Goal: Task Accomplishment & Management: Use online tool/utility

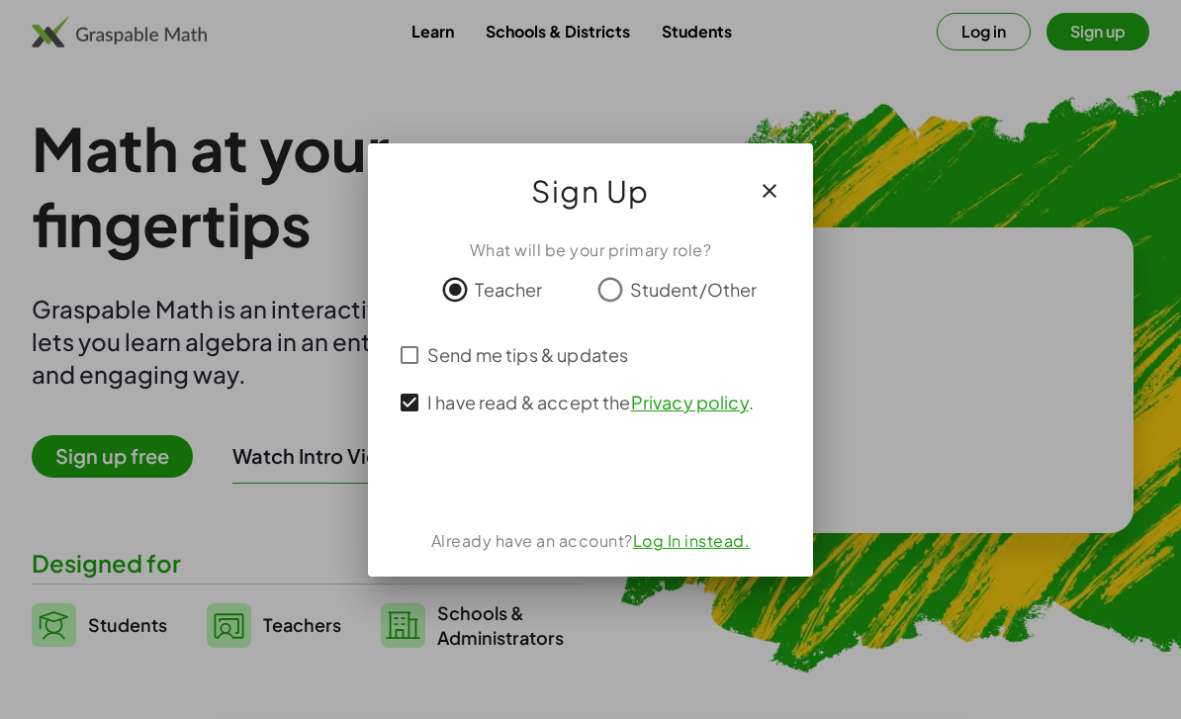
click at [638, 483] on div "使用 Google 帳戶登入。在新分頁中開啟" at bounding box center [591, 478] width 192 height 44
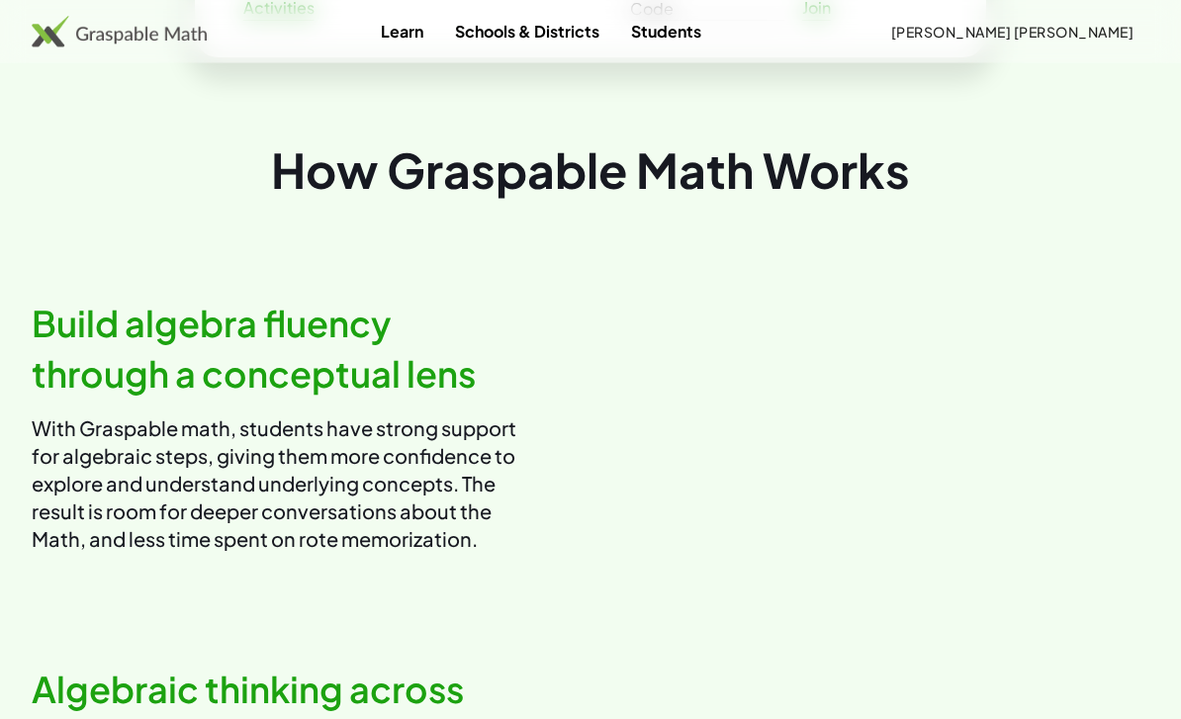
scroll to position [994, 0]
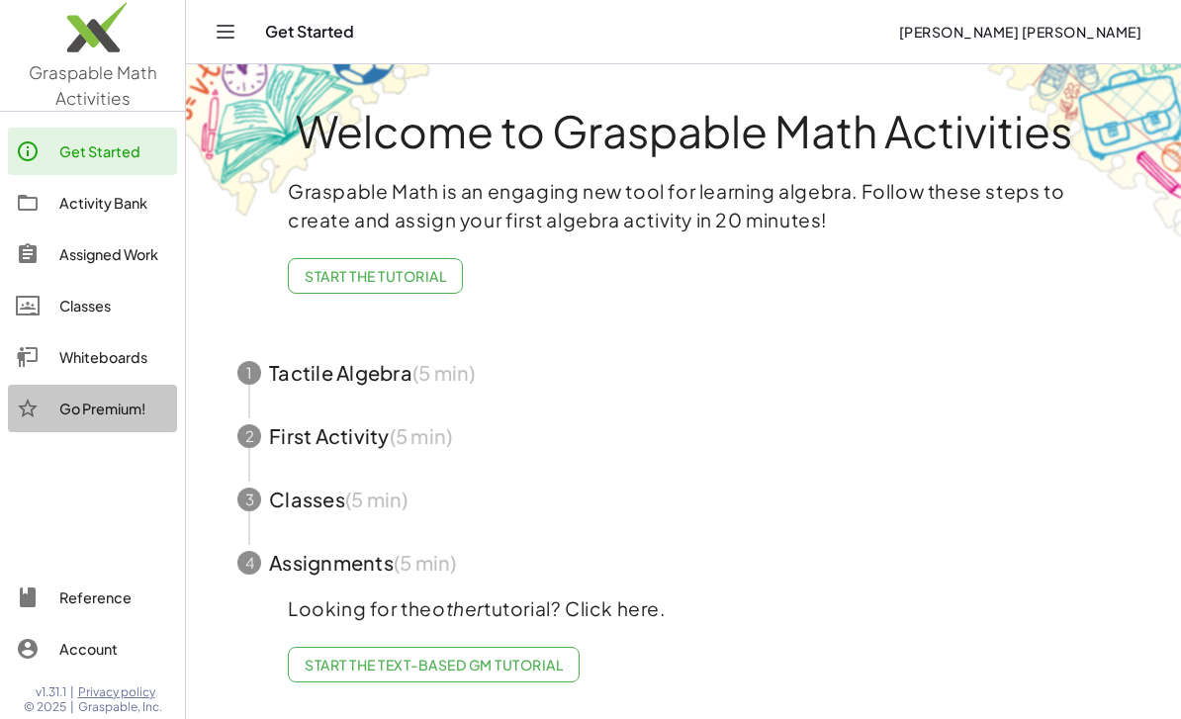
click at [139, 387] on div "Go Premium!" at bounding box center [92, 408] width 169 height 47
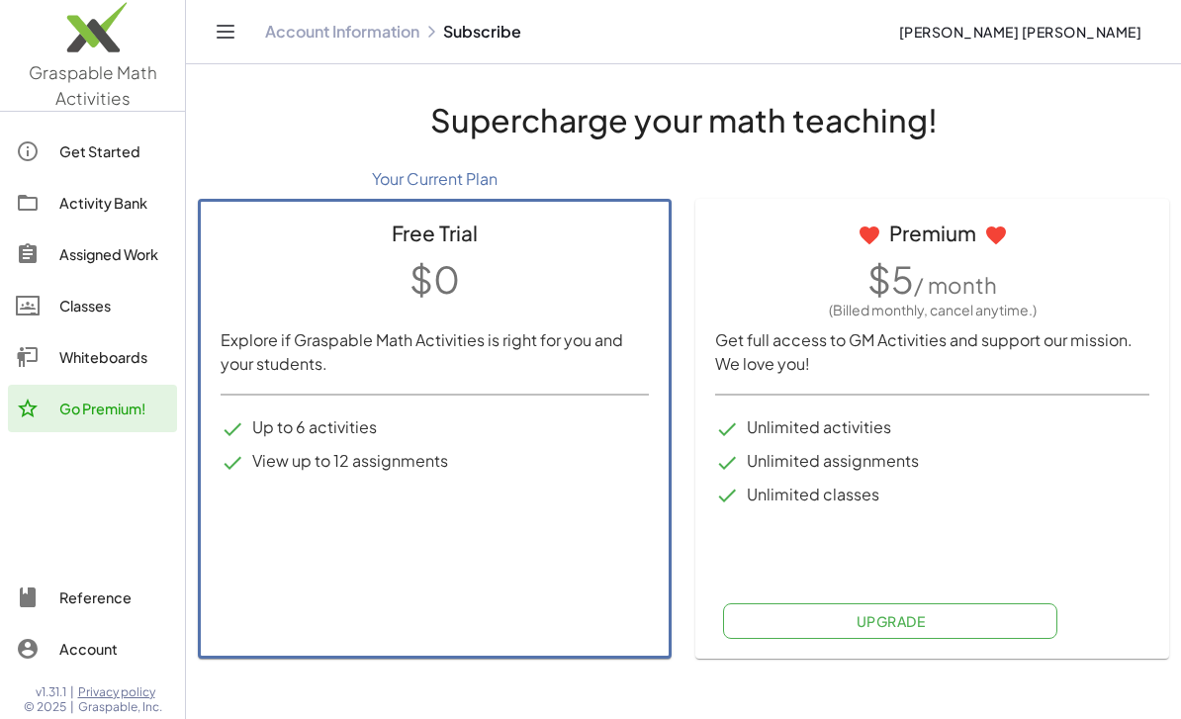
click at [135, 335] on link "Whiteboards" at bounding box center [92, 356] width 169 height 47
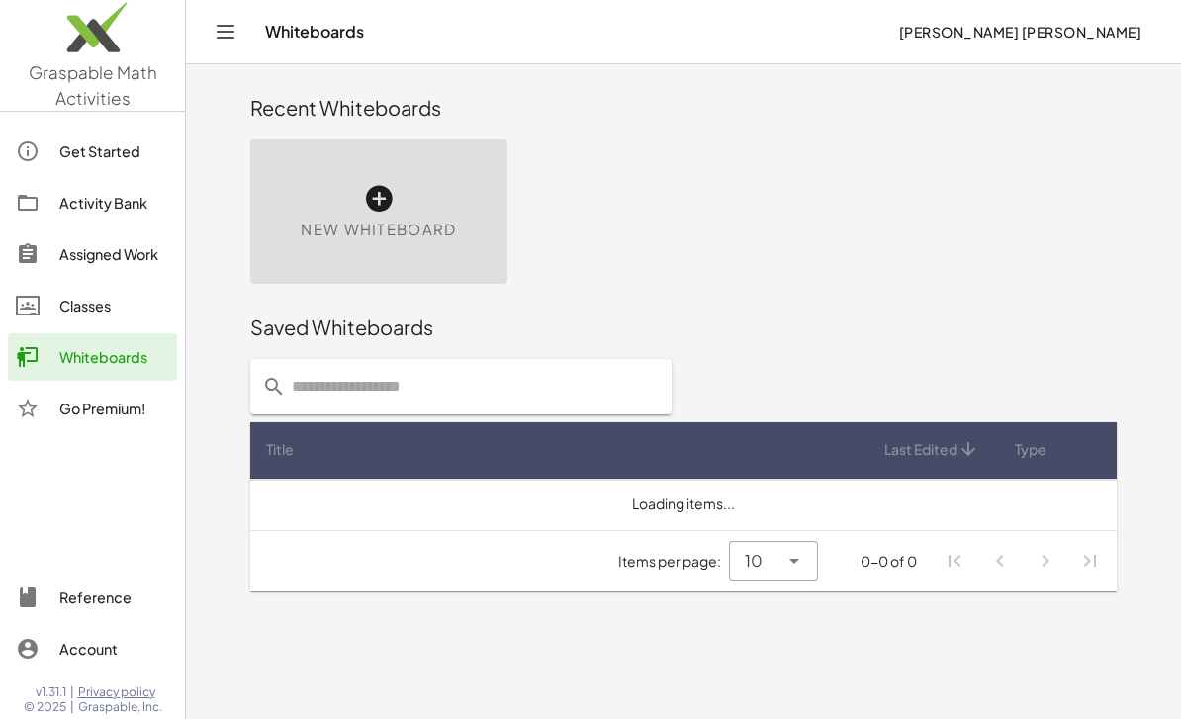
click at [115, 312] on div "Classes" at bounding box center [114, 306] width 110 height 24
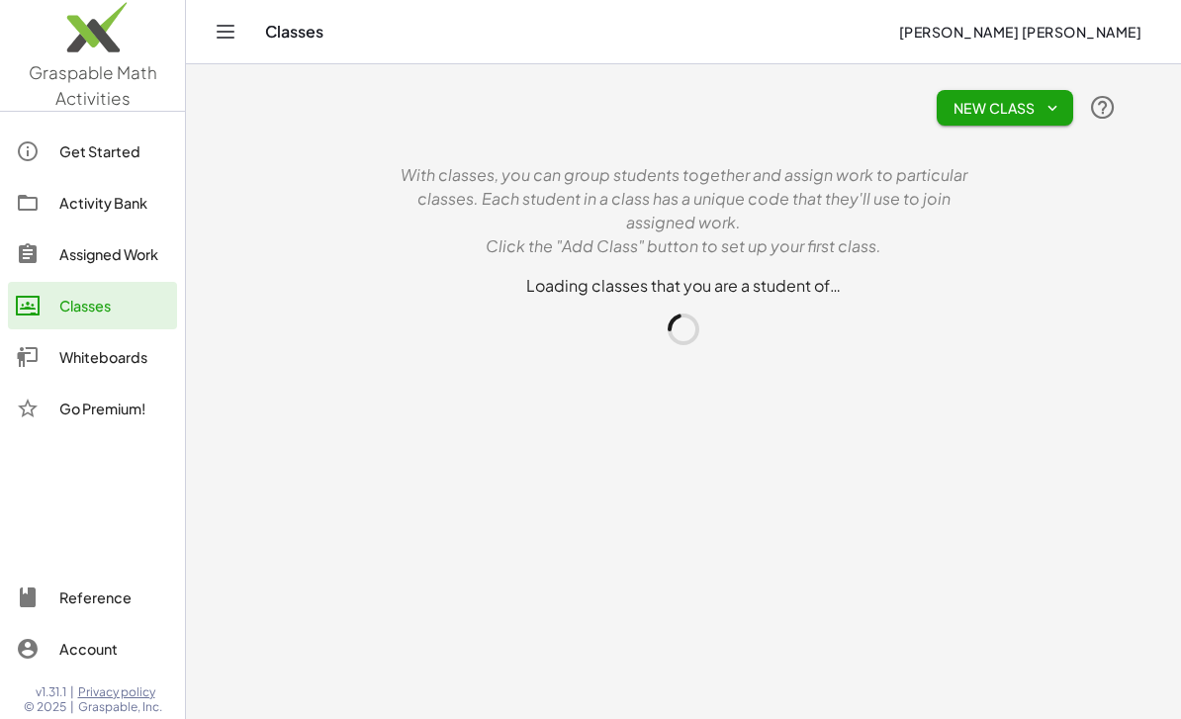
click at [114, 259] on div "Assigned Work" at bounding box center [114, 254] width 110 height 24
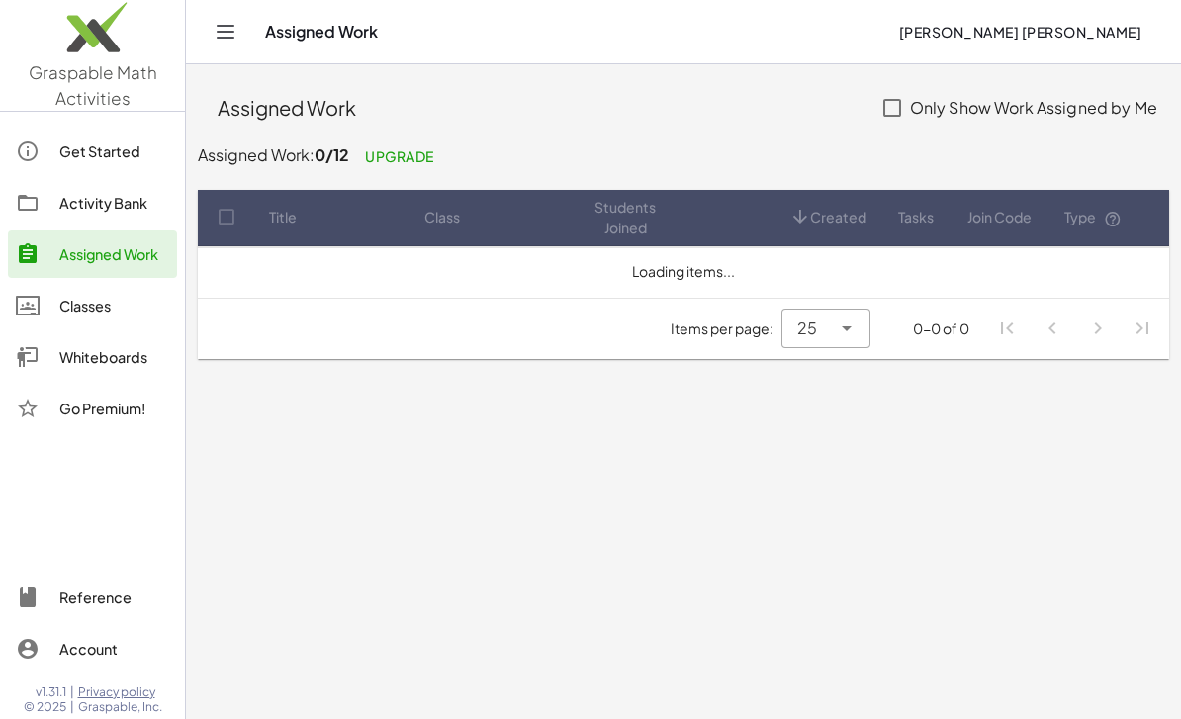
click at [116, 214] on link "Activity Bank" at bounding box center [92, 202] width 169 height 47
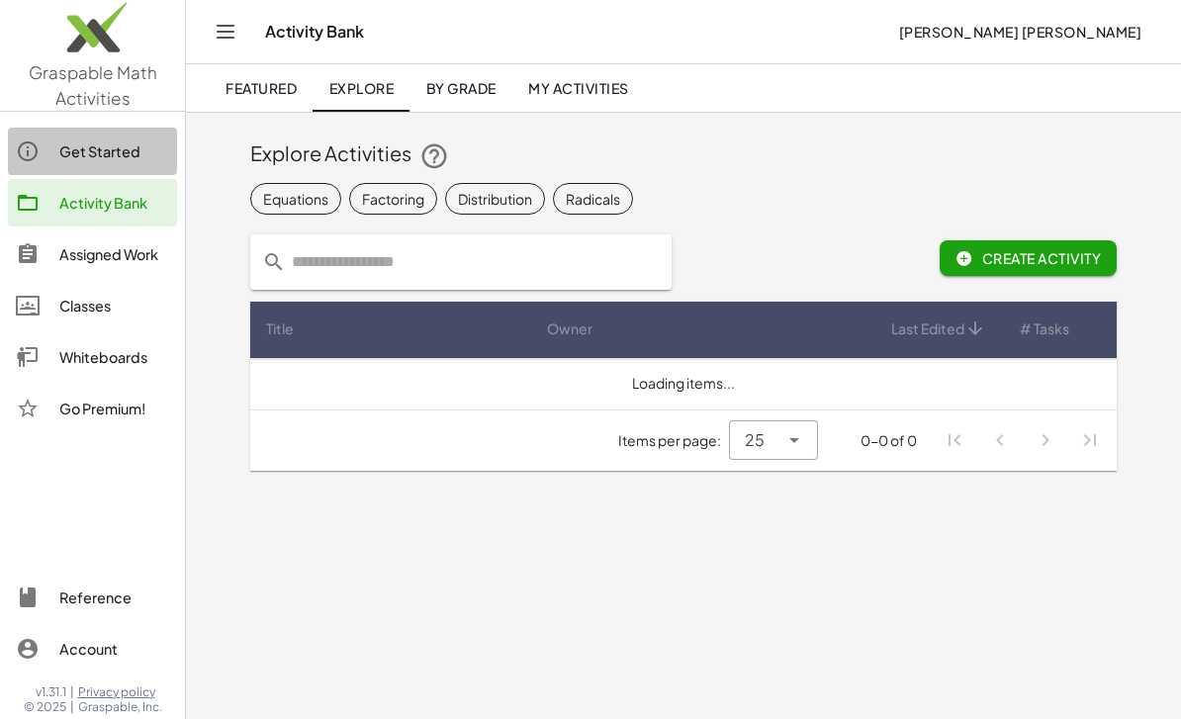
click at [117, 162] on link "Get Started" at bounding box center [92, 151] width 169 height 47
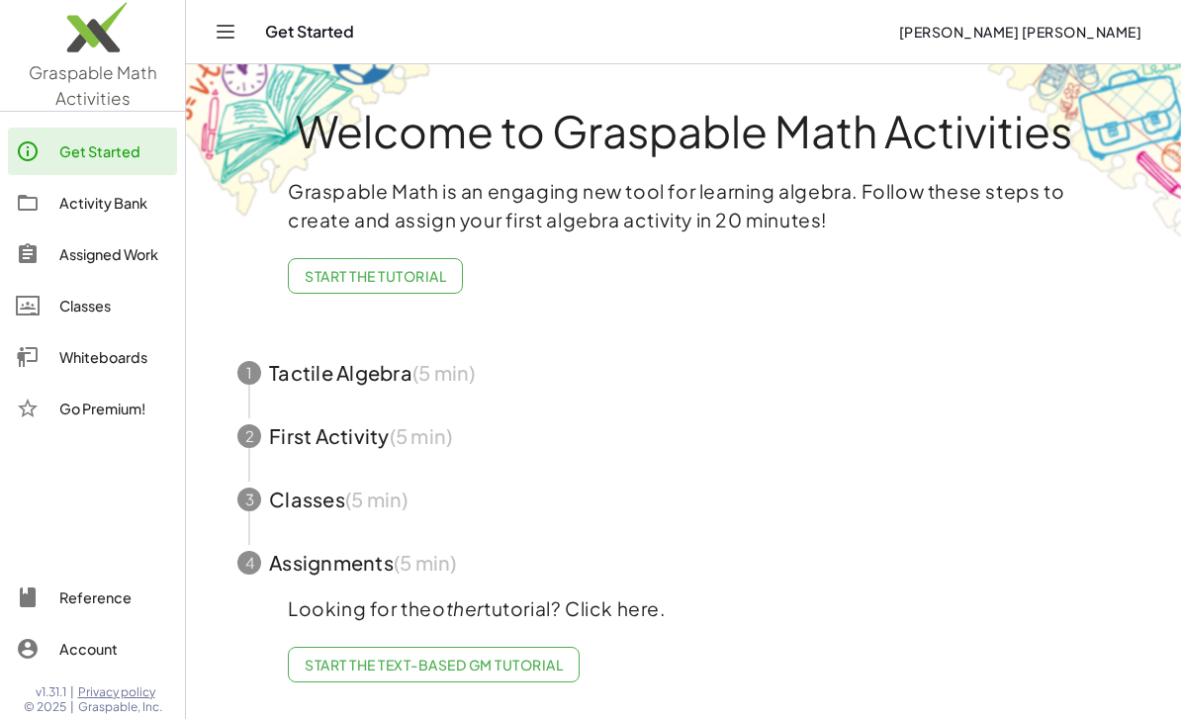
click at [130, 214] on link "Activity Bank" at bounding box center [92, 202] width 169 height 47
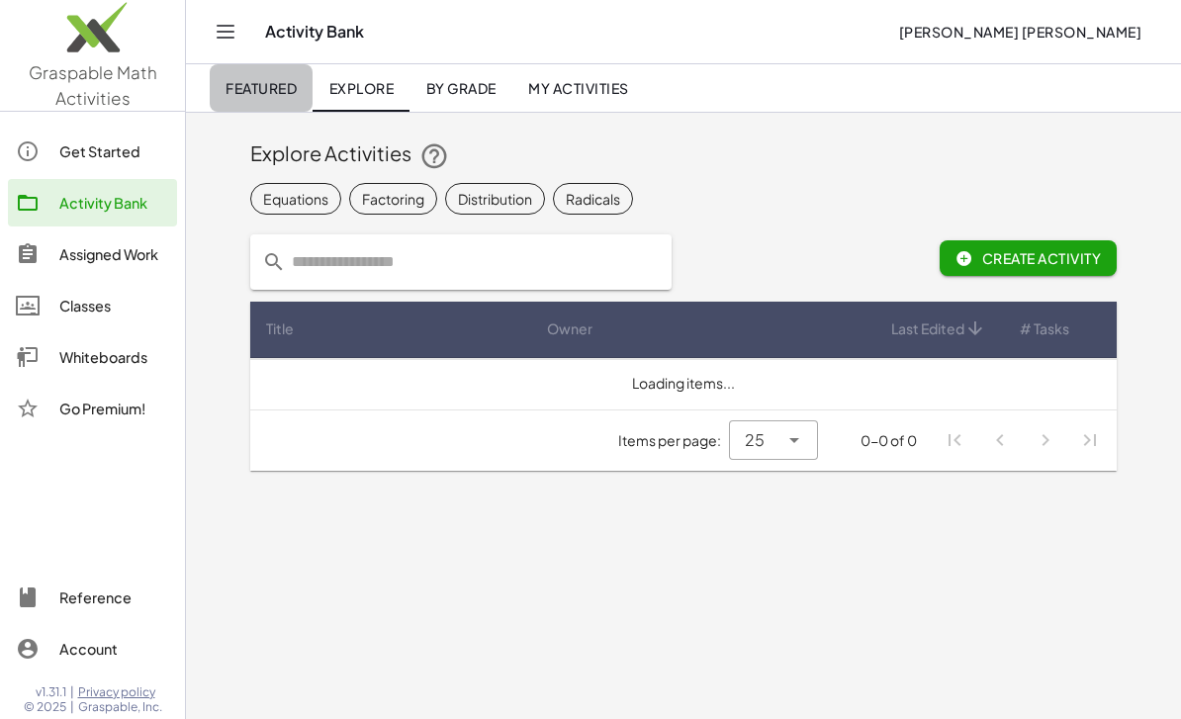
click at [261, 92] on span "Featured" at bounding box center [260, 88] width 71 height 18
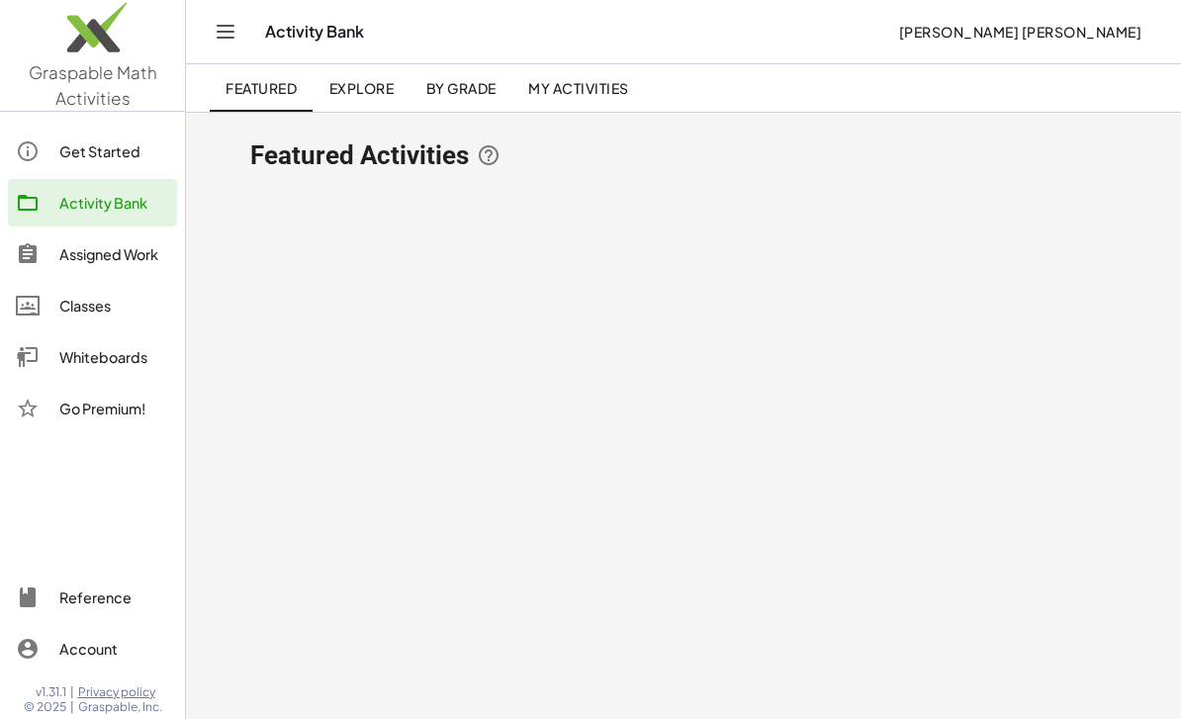
scroll to position [63, 0]
click at [227, 32] on icon "Toggle navigation" at bounding box center [226, 32] width 17 height 12
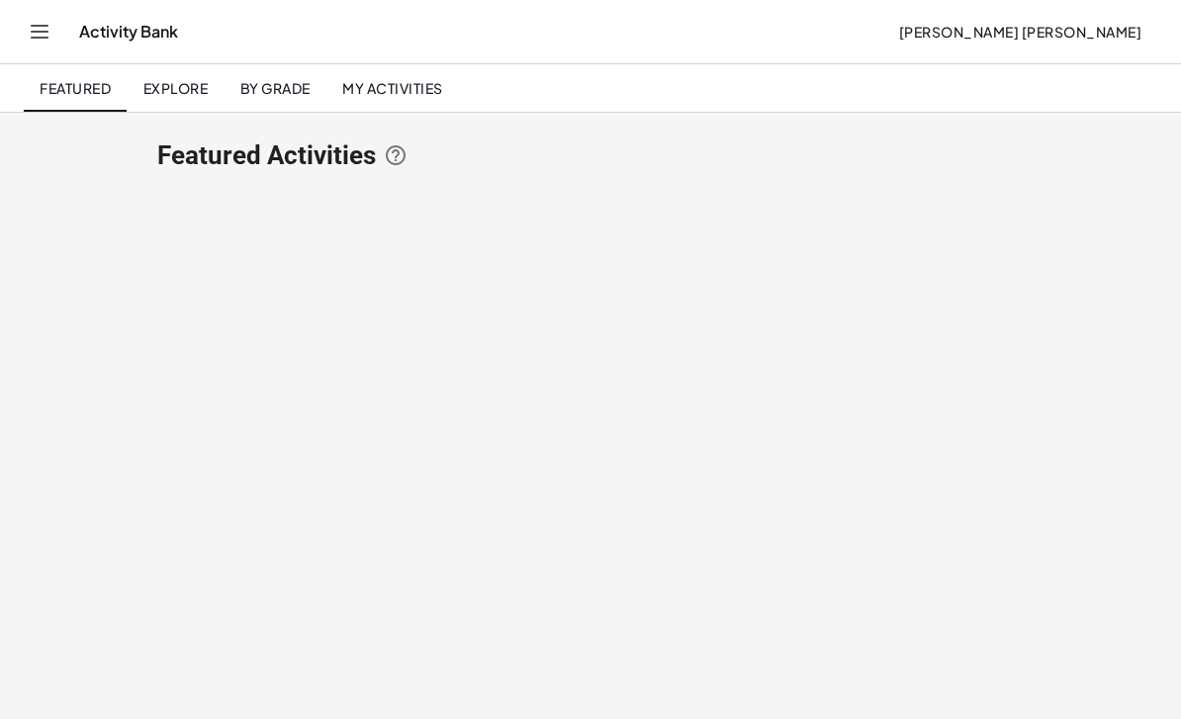
click at [37, 34] on icon "Toggle navigation" at bounding box center [40, 32] width 24 height 24
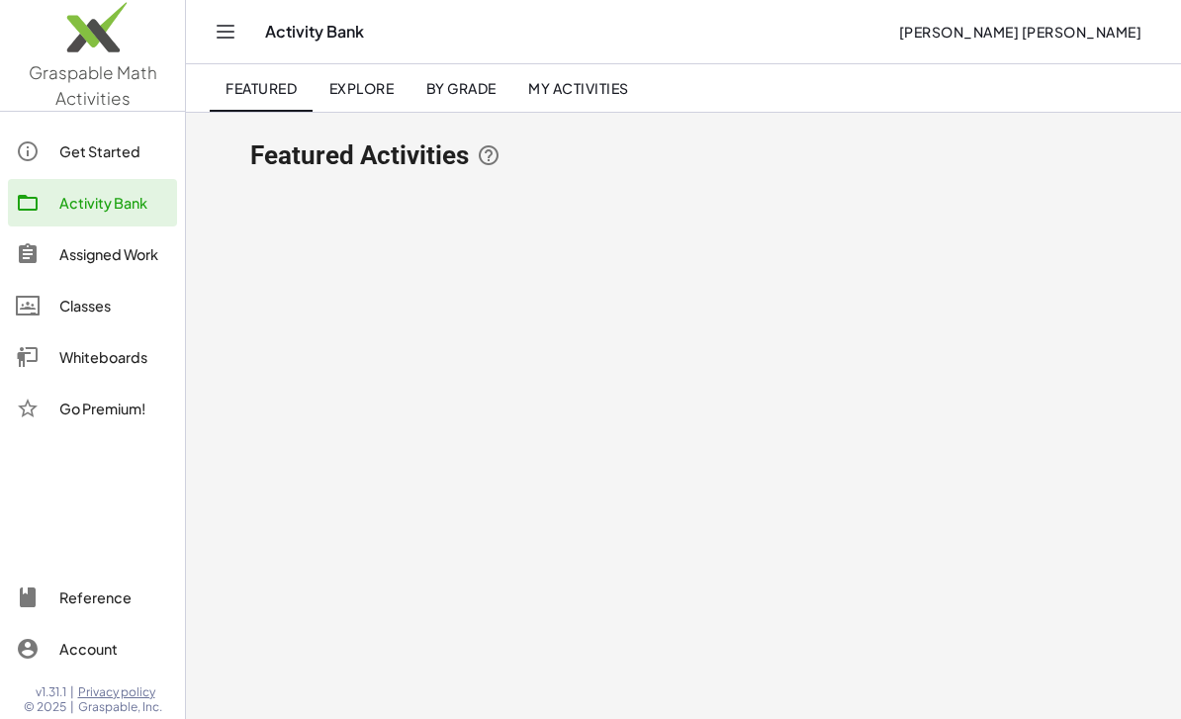
click at [127, 139] on div "Get Started" at bounding box center [114, 151] width 110 height 24
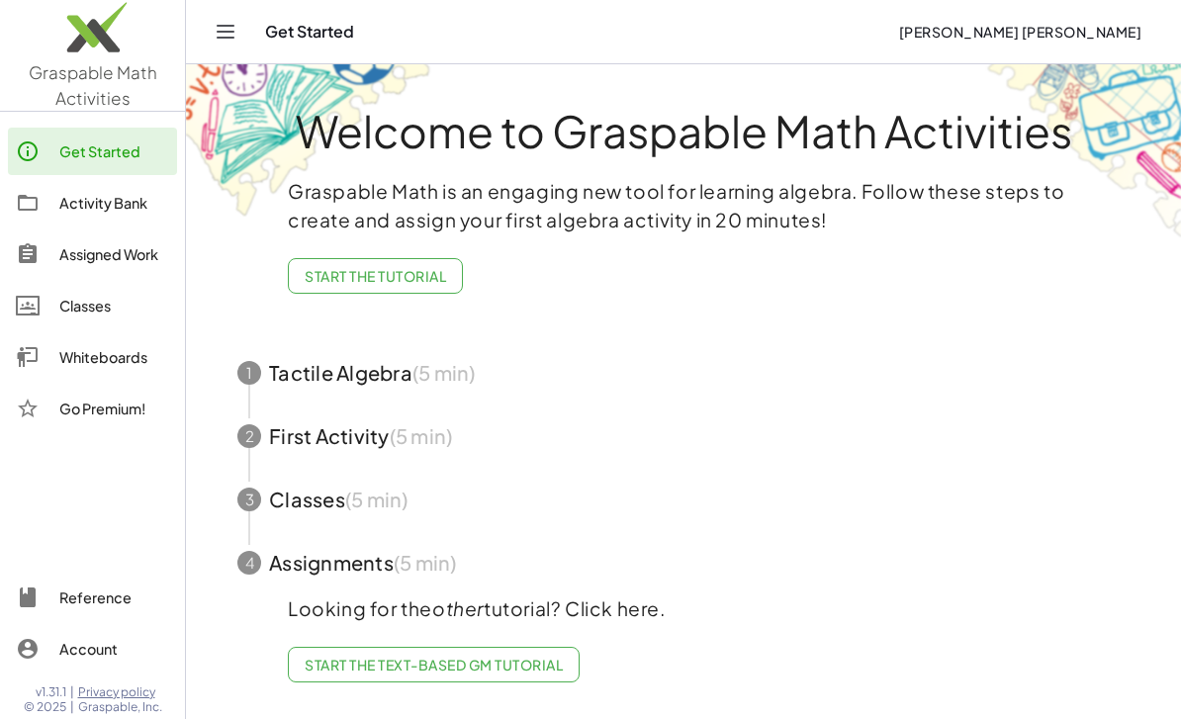
click at [440, 273] on span "Start the Tutorial" at bounding box center [375, 276] width 141 height 18
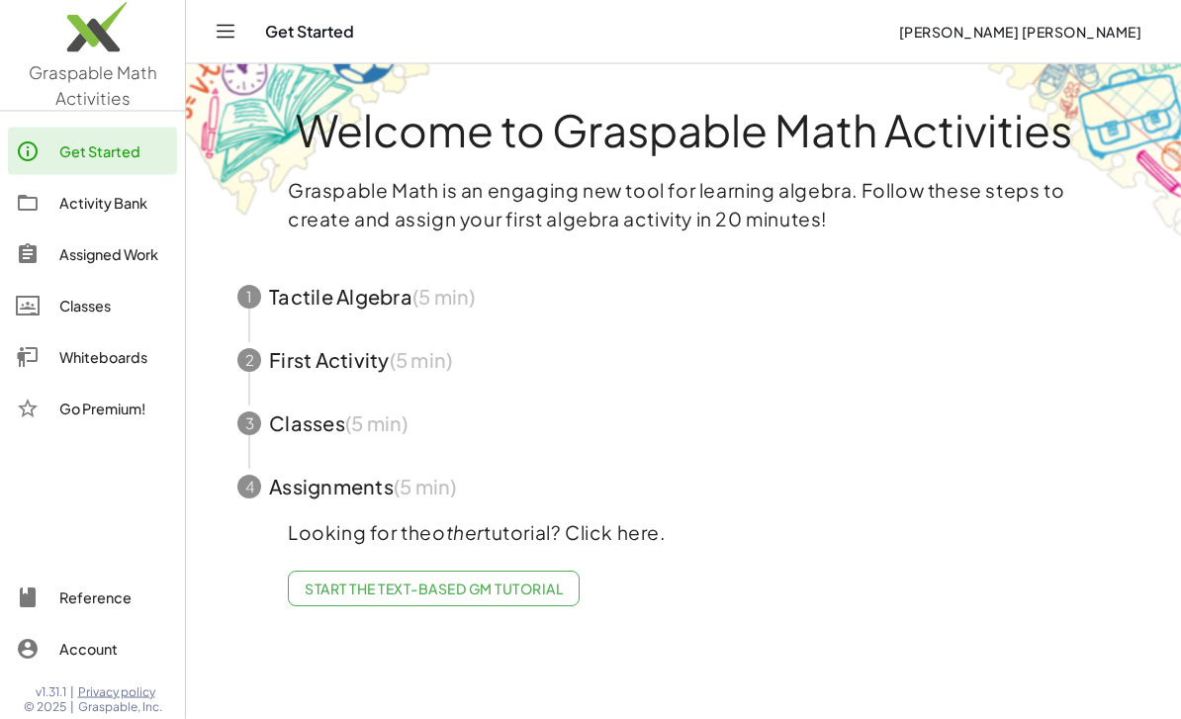
scroll to position [63, 0]
click at [124, 197] on div "Activity Bank" at bounding box center [114, 203] width 110 height 24
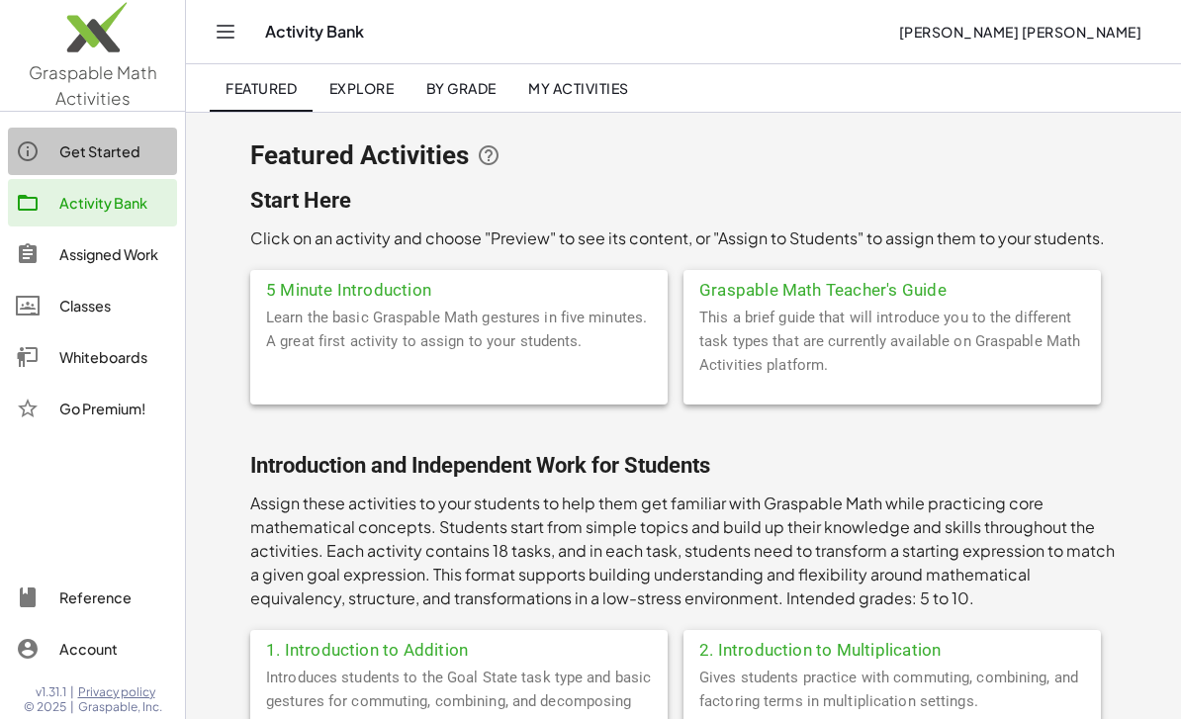
click at [94, 219] on link "Activity Bank" at bounding box center [92, 202] width 169 height 47
click at [370, 156] on span "Featured Activities" at bounding box center [359, 155] width 219 height 28
click at [605, 85] on span "My Activities" at bounding box center [578, 88] width 101 height 18
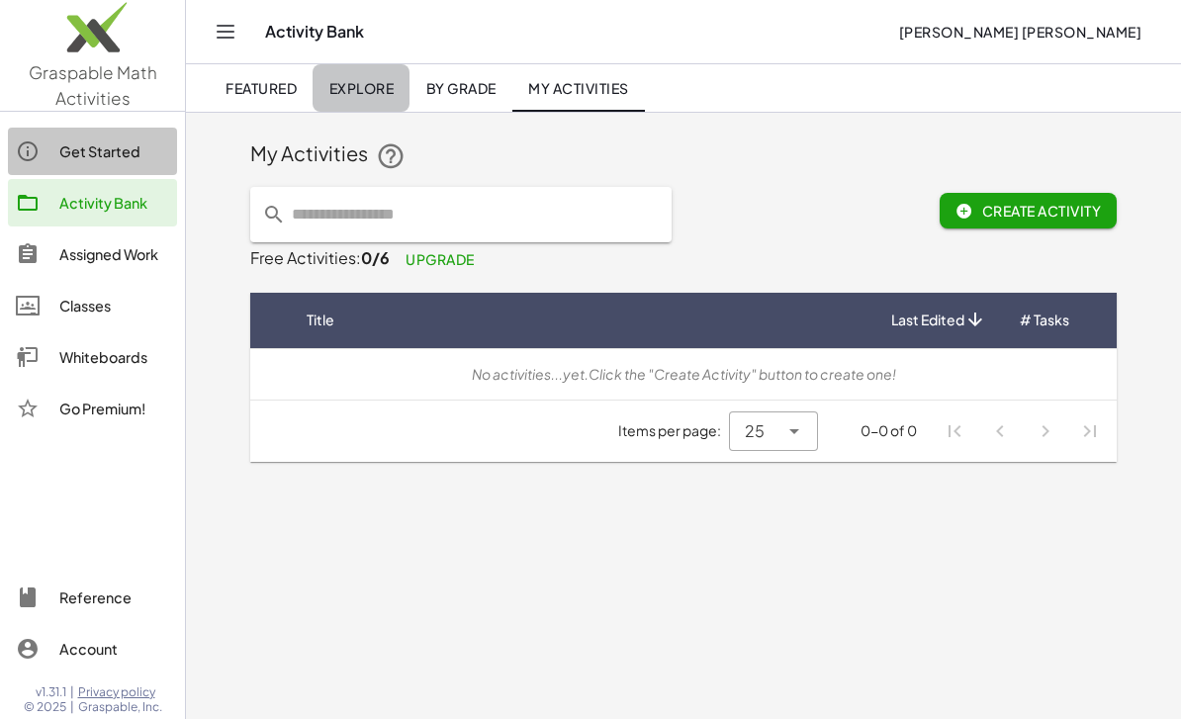
click at [282, 86] on span "Featured" at bounding box center [260, 88] width 71 height 18
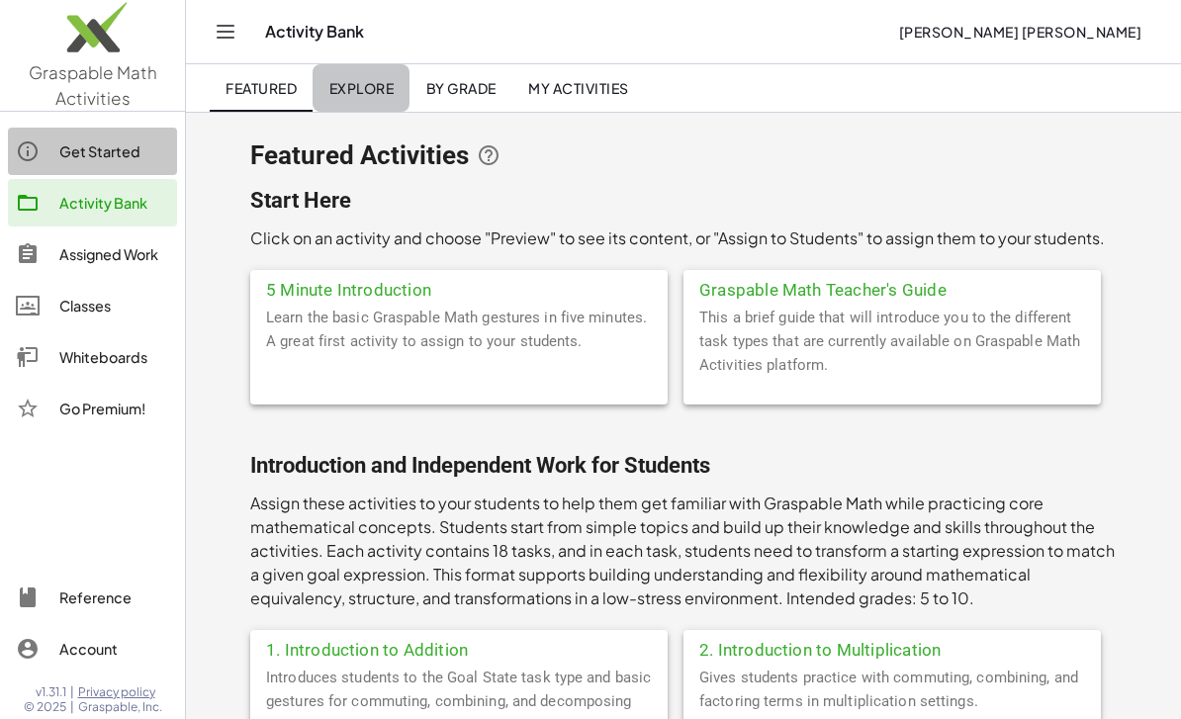
click at [103, 214] on link "Activity Bank" at bounding box center [92, 202] width 169 height 47
click at [101, 259] on div "Assigned Work" at bounding box center [114, 254] width 110 height 24
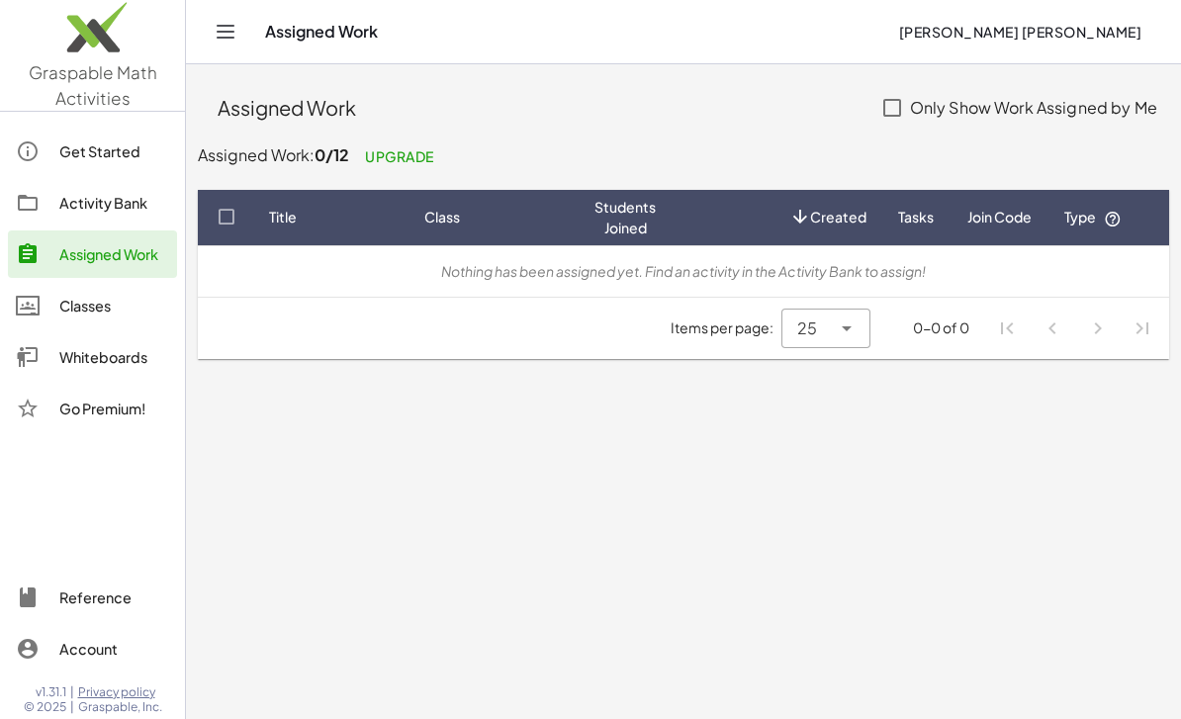
click at [103, 326] on link "Classes" at bounding box center [92, 305] width 169 height 47
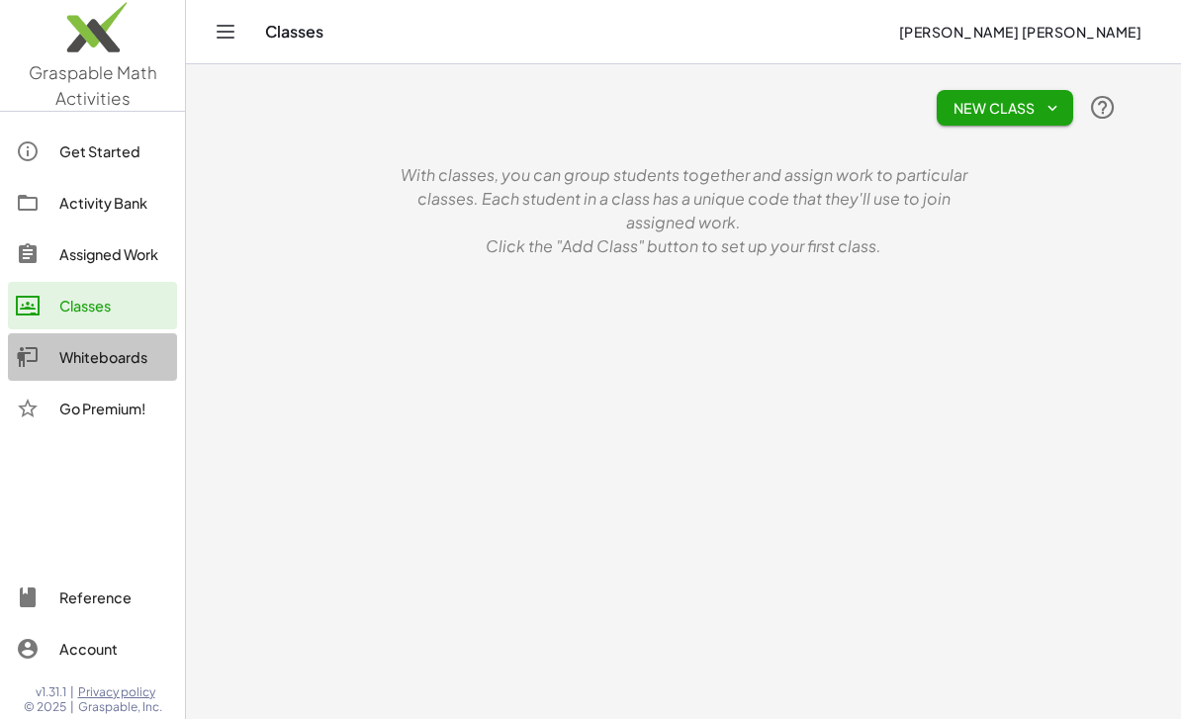
click at [133, 356] on div "Whiteboards" at bounding box center [114, 357] width 110 height 24
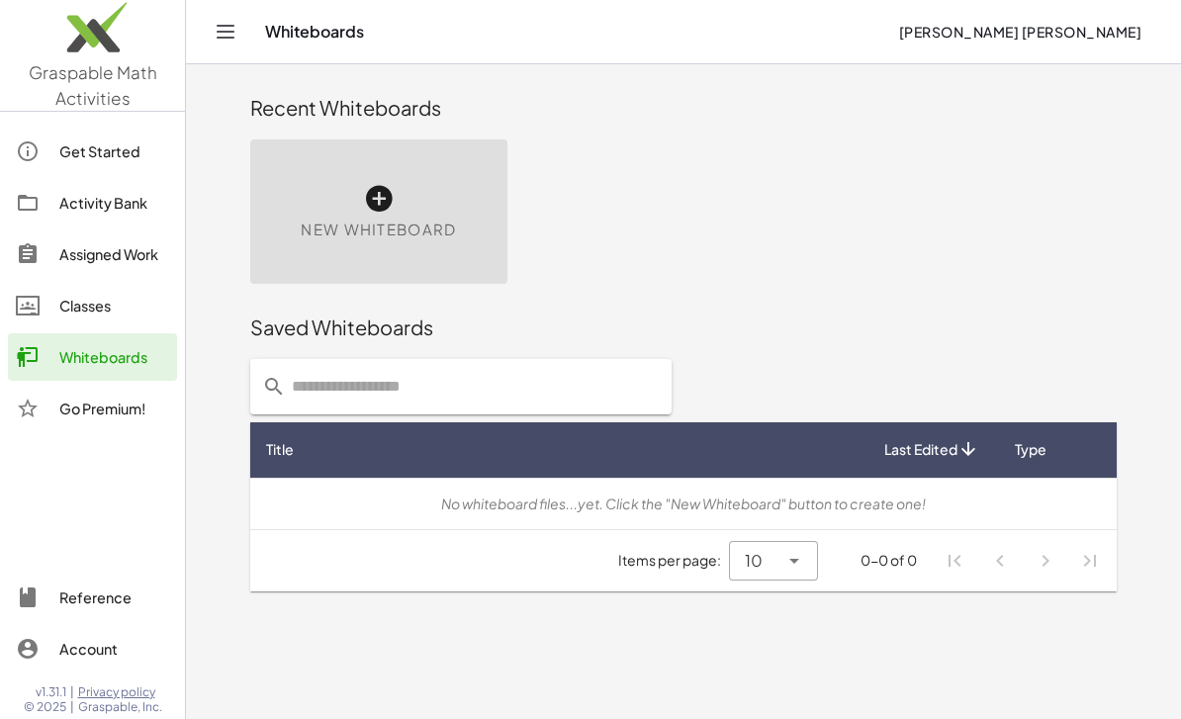
click at [357, 199] on div "New Whiteboard" at bounding box center [378, 211] width 257 height 144
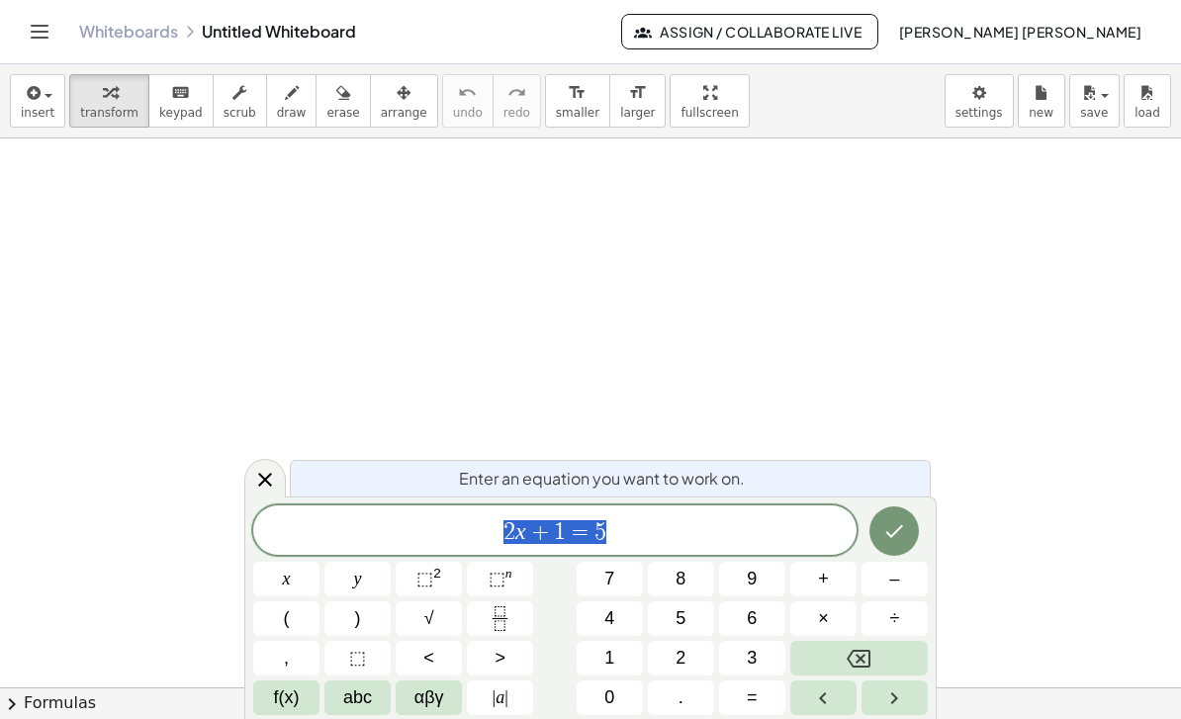
click at [890, 533] on icon "Done" at bounding box center [894, 531] width 24 height 24
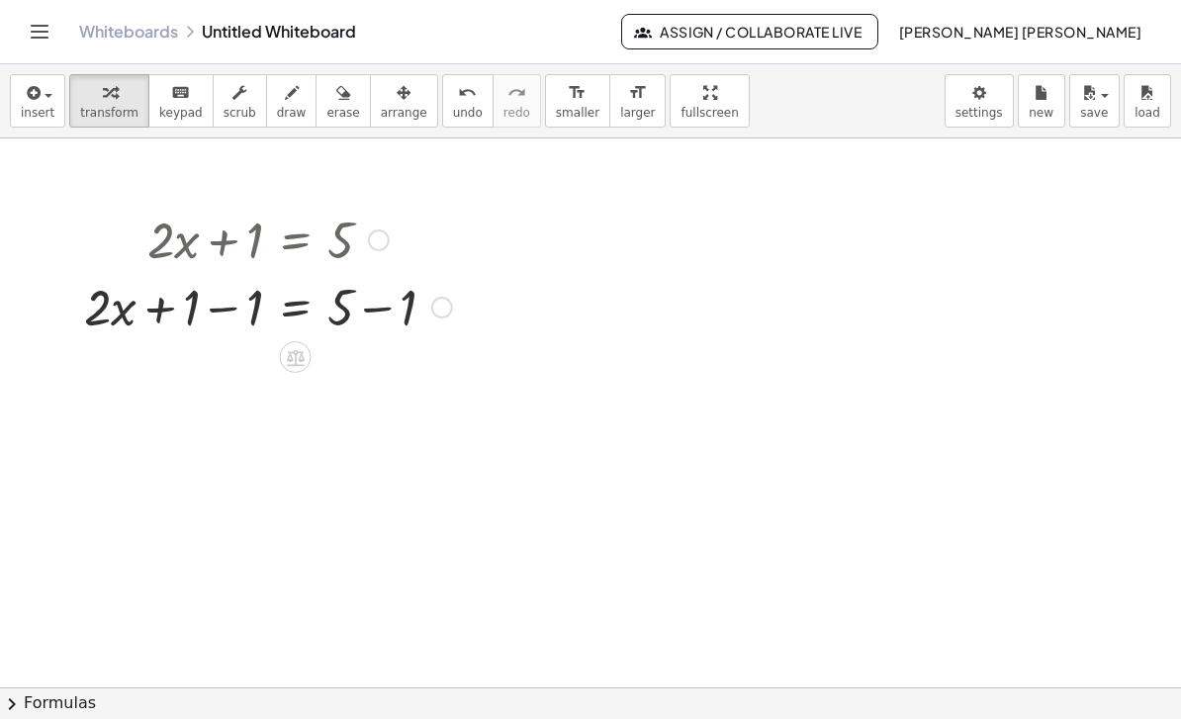
click at [294, 360] on icon at bounding box center [295, 357] width 21 height 21
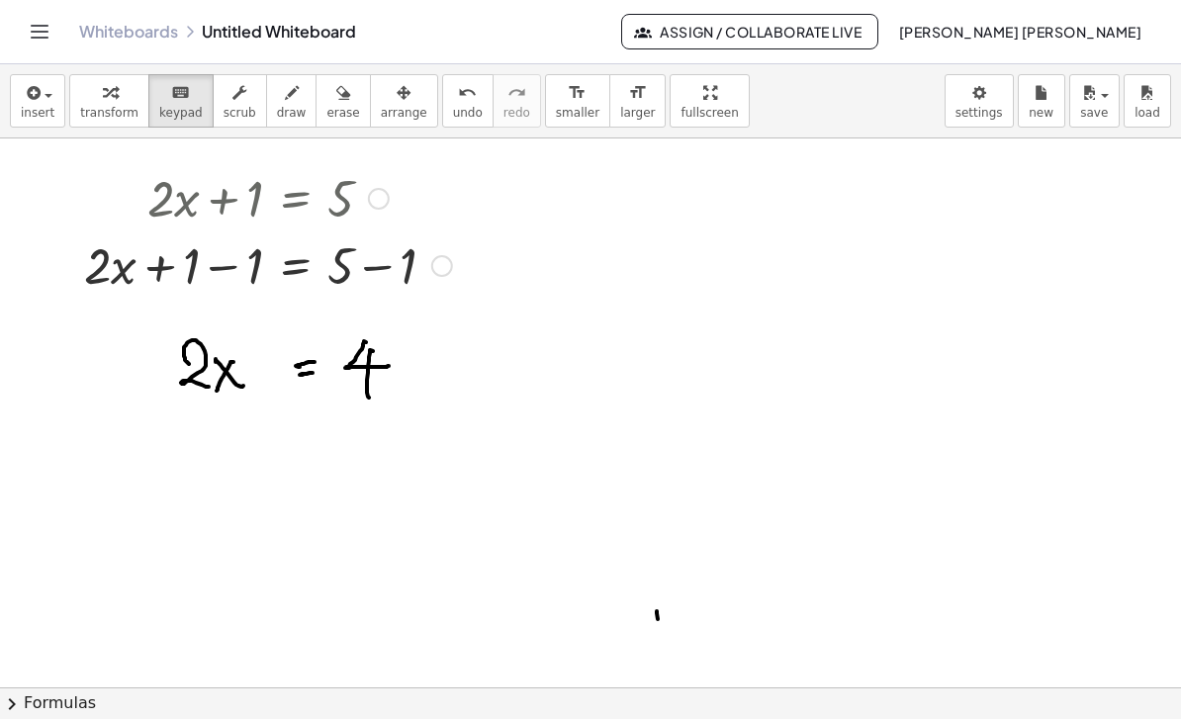
scroll to position [37, 0]
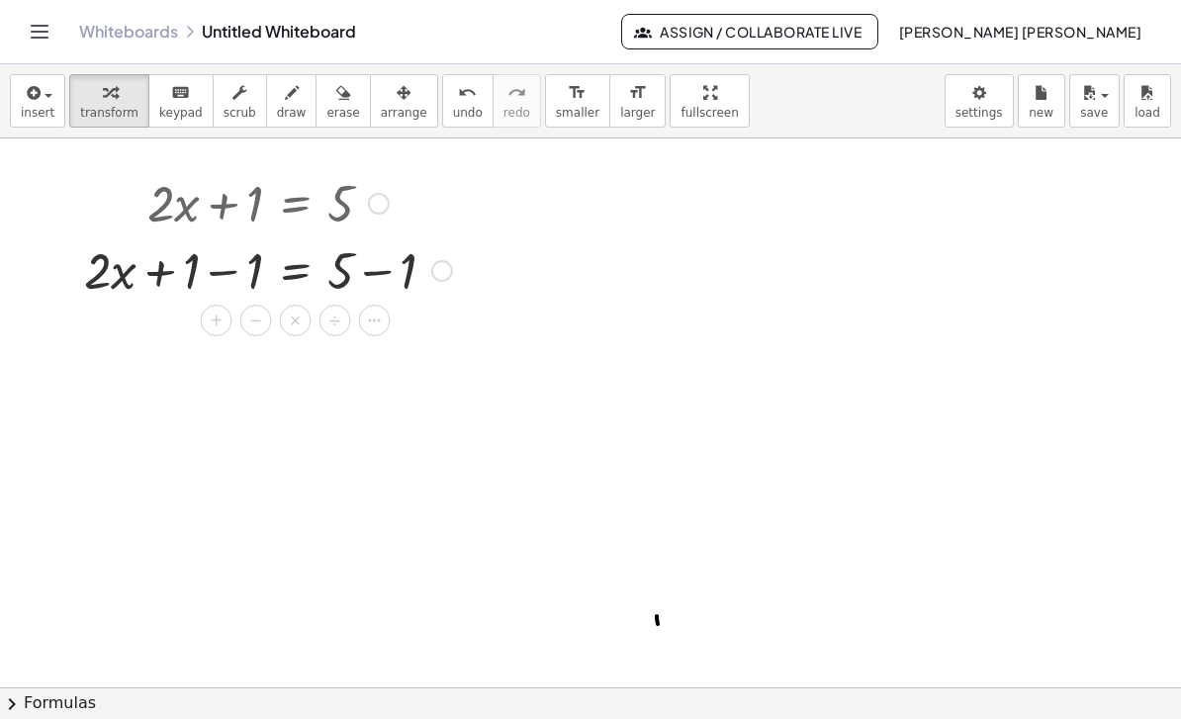
click at [48, 98] on div "button" at bounding box center [38, 92] width 34 height 24
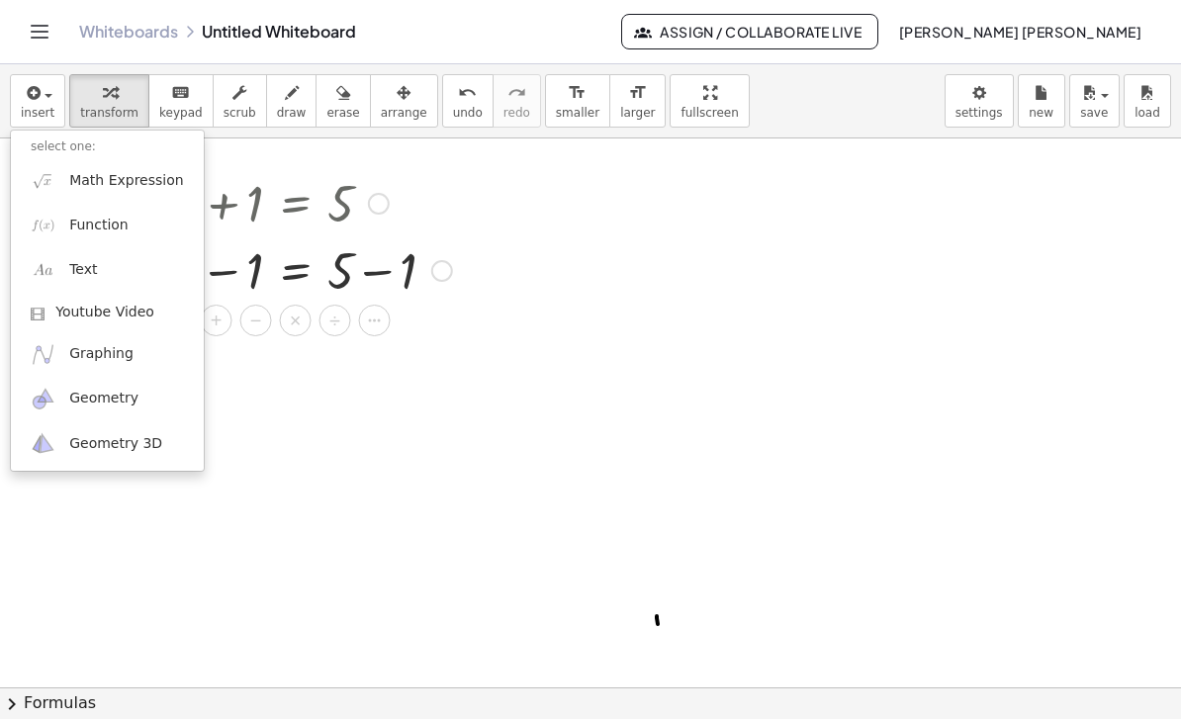
click at [493, 434] on div at bounding box center [590, 359] width 1181 height 719
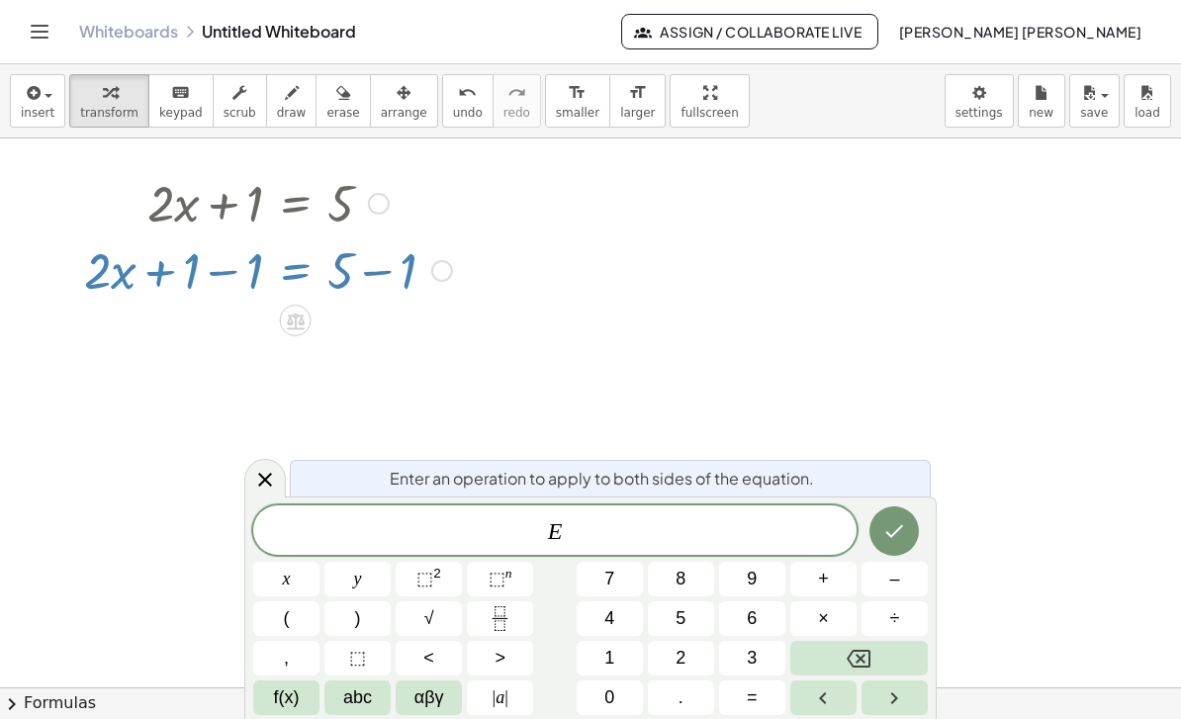
click at [303, 320] on icon at bounding box center [296, 321] width 18 height 17
click at [285, 323] on div at bounding box center [590, 714] width 1181 height 1224
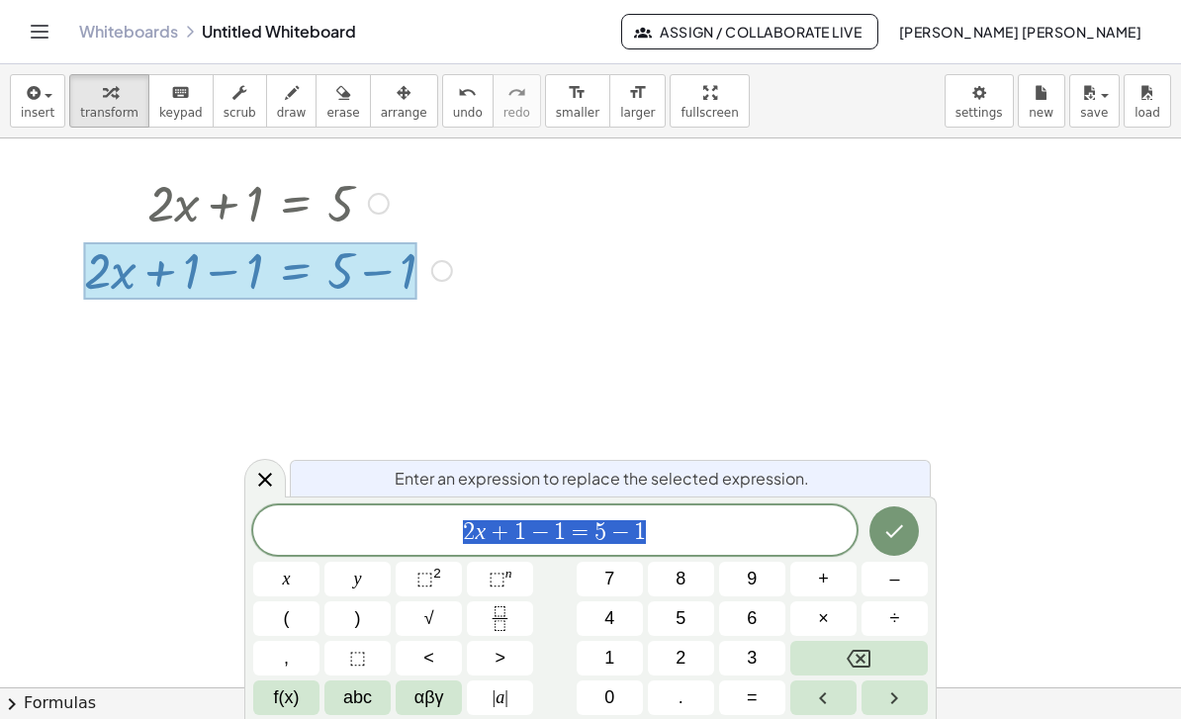
click at [890, 542] on icon "Done" at bounding box center [894, 531] width 24 height 24
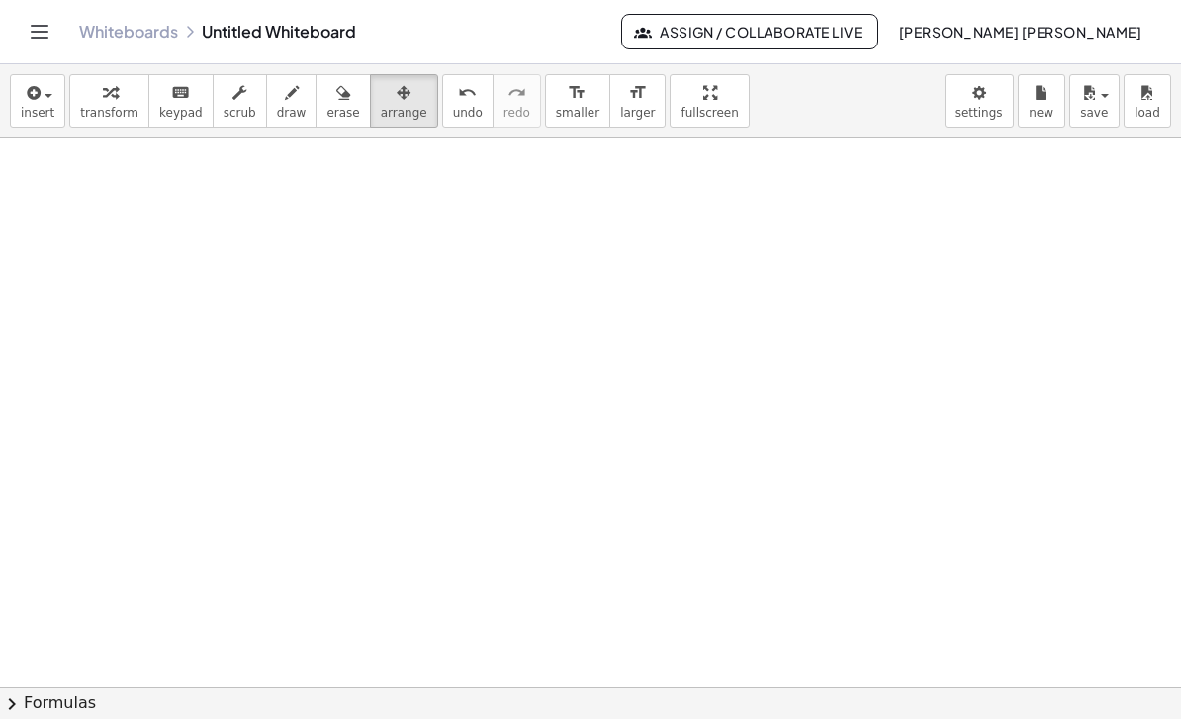
scroll to position [45, 0]
